Goal: Information Seeking & Learning: Find specific fact

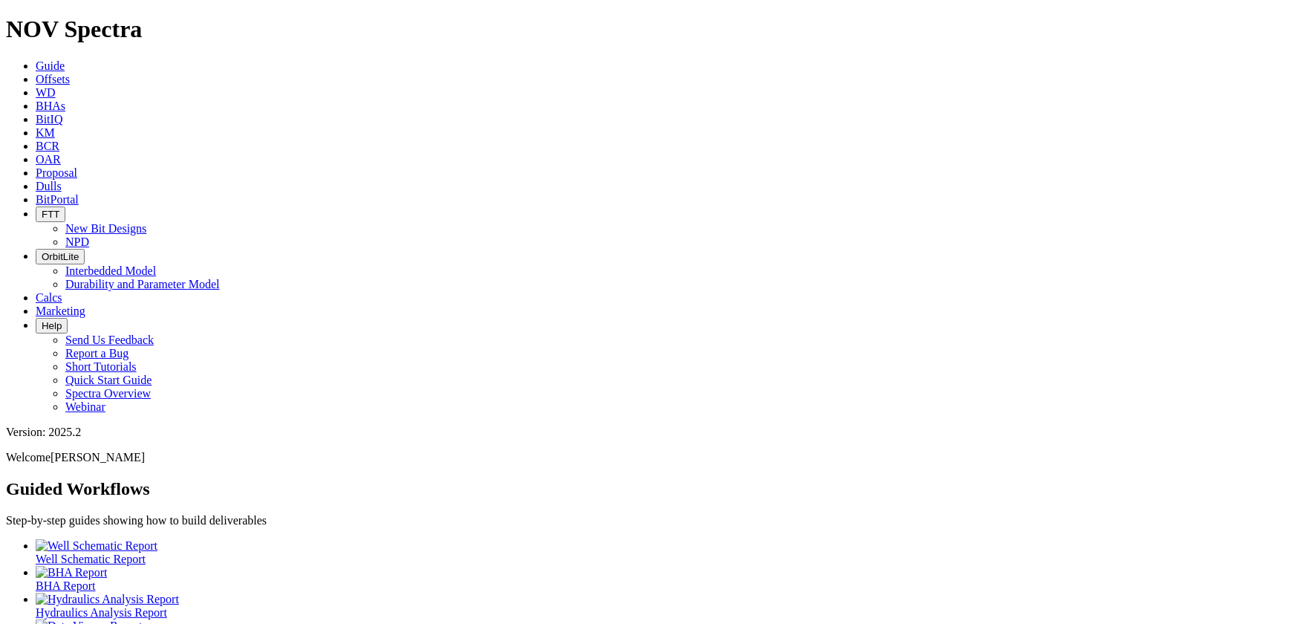
click at [36, 126] on icon at bounding box center [36, 132] width 0 height 13
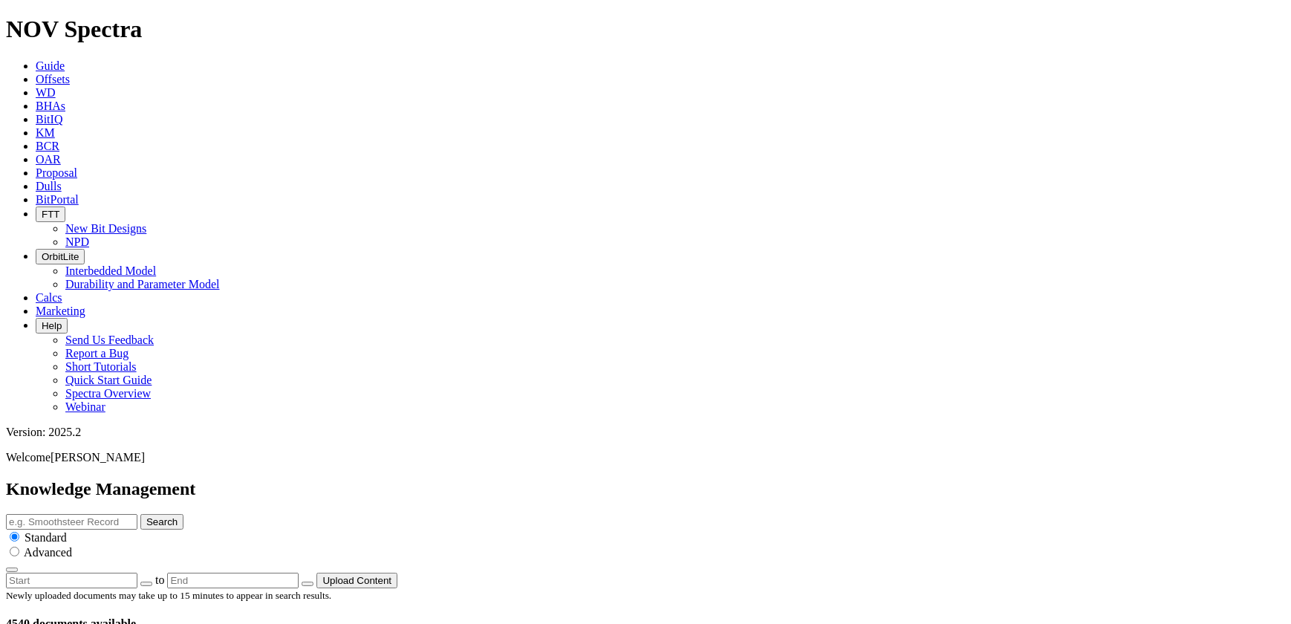
click at [137, 514] on input "text" at bounding box center [71, 522] width 131 height 16
type input "UPB-20"
click at [140, 514] on button "Search" at bounding box center [161, 522] width 43 height 16
click at [183, 514] on button "Search" at bounding box center [161, 522] width 43 height 16
